Goal: Transaction & Acquisition: Purchase product/service

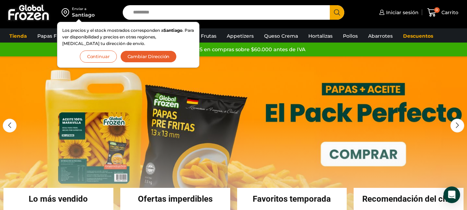
click at [144, 56] on button "Cambiar Dirección" at bounding box center [148, 56] width 57 height 12
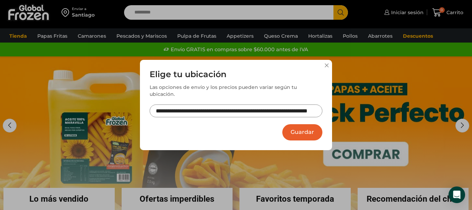
click at [301, 128] on button "Guardar" at bounding box center [302, 132] width 40 height 16
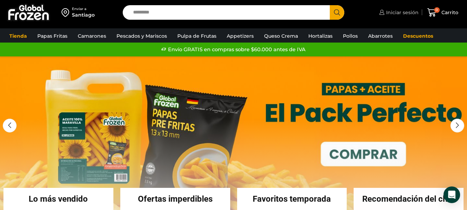
click at [392, 12] on span "Iniciar sesión" at bounding box center [401, 12] width 34 height 7
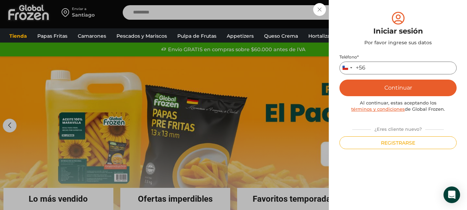
click at [395, 66] on input "Teléfono *" at bounding box center [397, 68] width 117 height 13
type input "*********"
click at [400, 87] on button "Continuar" at bounding box center [397, 87] width 117 height 17
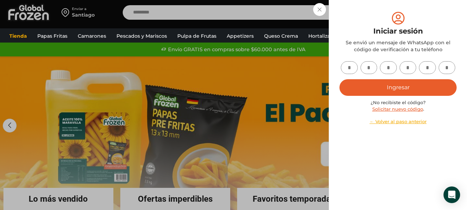
click at [350, 68] on input "text" at bounding box center [349, 67] width 17 height 13
type input "*"
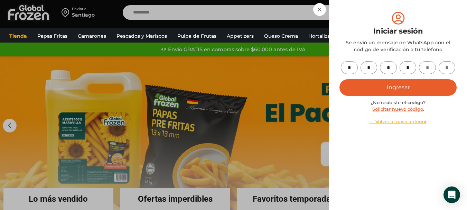
type input "*"
click at [398, 86] on button "Ingresar" at bounding box center [397, 87] width 117 height 17
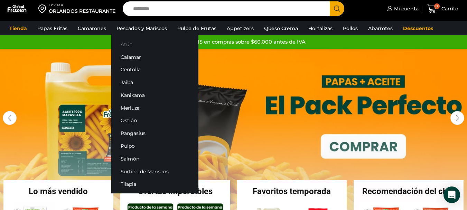
click at [127, 42] on link "Atún" at bounding box center [154, 44] width 87 height 13
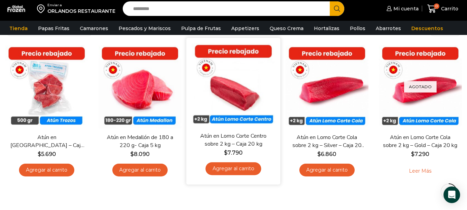
scroll to position [69, 0]
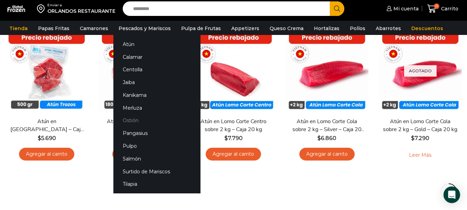
click at [131, 120] on link "Ostión" at bounding box center [156, 120] width 87 height 13
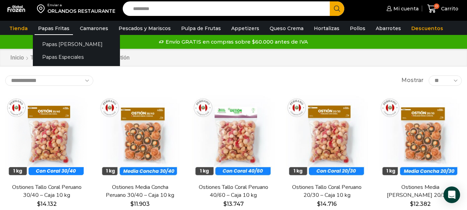
click at [55, 31] on link "Papas Fritas" at bounding box center [54, 28] width 38 height 13
click at [64, 58] on link "Papas Especiales" at bounding box center [76, 56] width 87 height 13
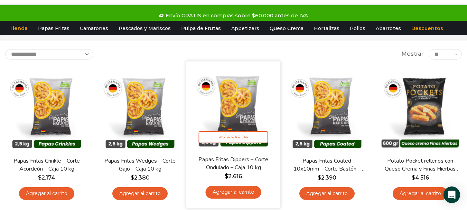
scroll to position [69, 0]
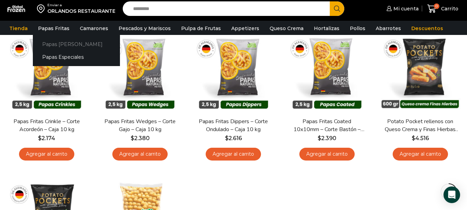
click at [55, 45] on link "Papas [PERSON_NAME]" at bounding box center [76, 44] width 87 height 13
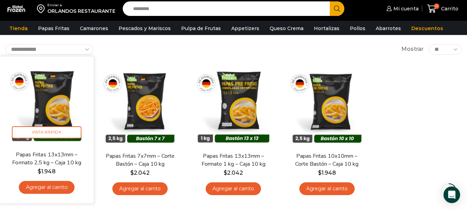
click at [43, 189] on link "Agregar al carrito" at bounding box center [47, 187] width 56 height 13
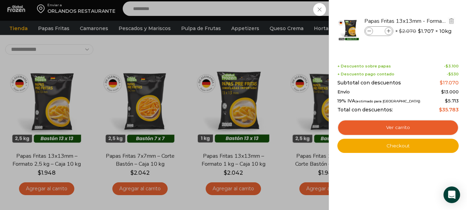
click at [386, 30] on span at bounding box center [389, 31] width 8 height 8
type input "*"
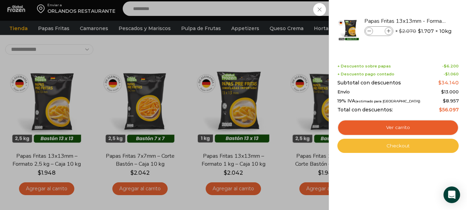
click at [400, 146] on link "Checkout" at bounding box center [397, 146] width 121 height 15
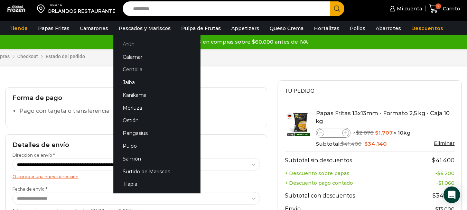
click at [125, 44] on link "Atún" at bounding box center [156, 44] width 87 height 13
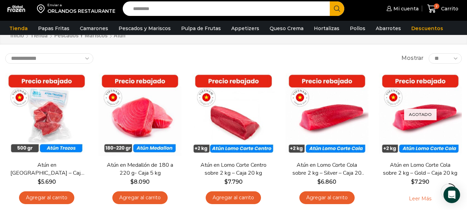
scroll to position [35, 0]
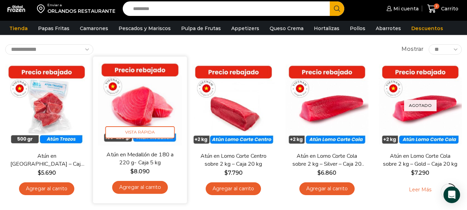
click at [140, 188] on link "Agregar al carrito" at bounding box center [140, 187] width 56 height 13
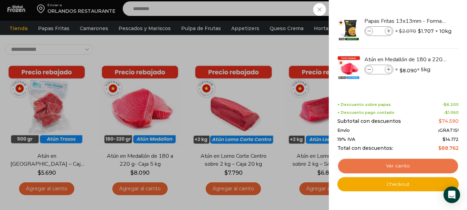
click at [399, 165] on link "Ver carrito" at bounding box center [397, 166] width 121 height 16
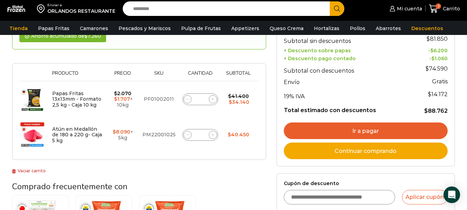
scroll to position [104, 0]
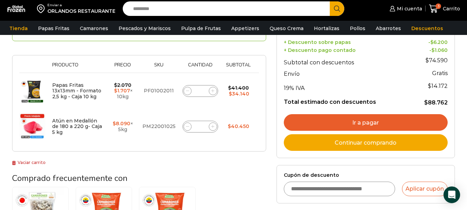
click at [368, 123] on link "Ir a pagar" at bounding box center [366, 122] width 164 height 17
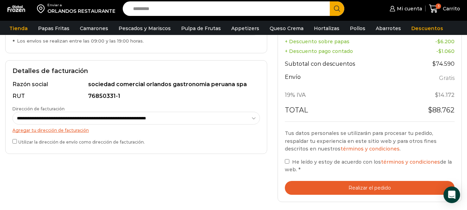
scroll to position [207, 0]
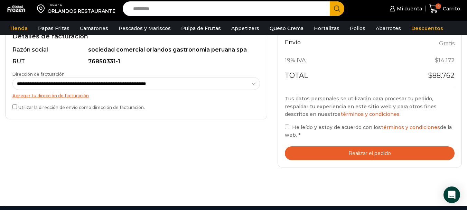
click at [377, 155] on button "Realizar el pedido" at bounding box center [370, 153] width 170 height 14
